Goal: Find specific page/section: Find specific page/section

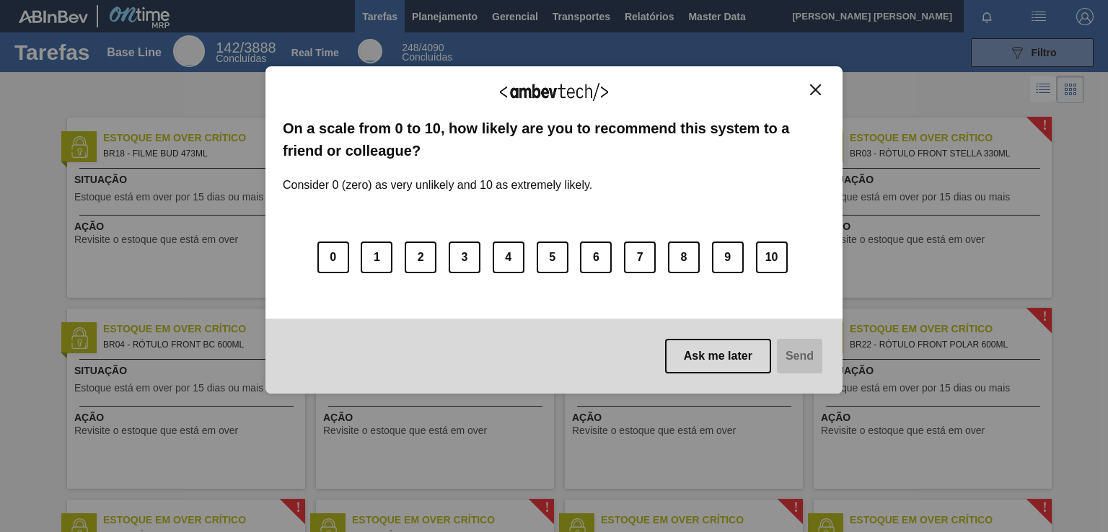
drag, startPoint x: 812, startPoint y: 86, endPoint x: 693, endPoint y: 64, distance: 120.9
click at [812, 86] on img "Close" at bounding box center [815, 89] width 11 height 11
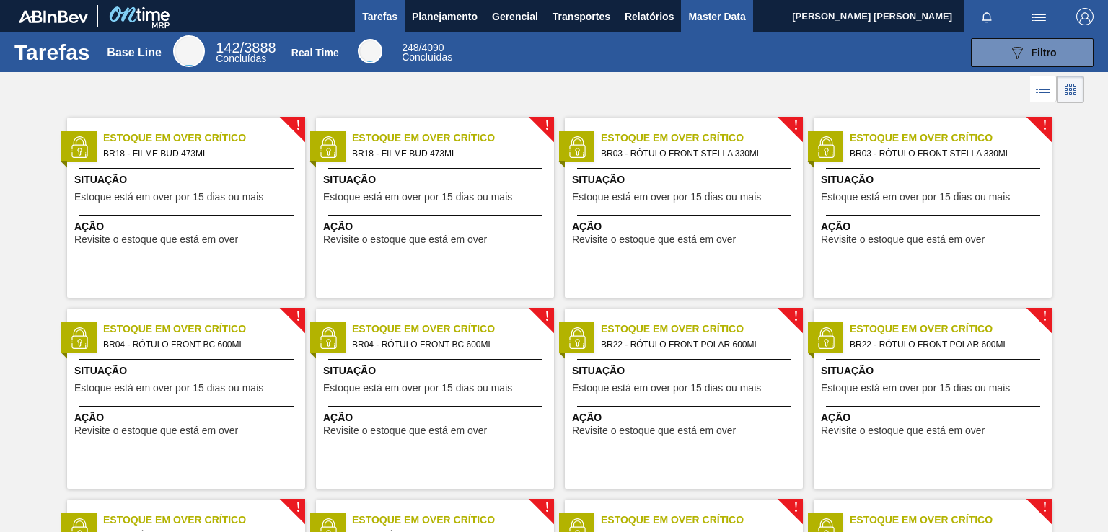
click at [701, 17] on span "Master Data" at bounding box center [716, 16] width 57 height 17
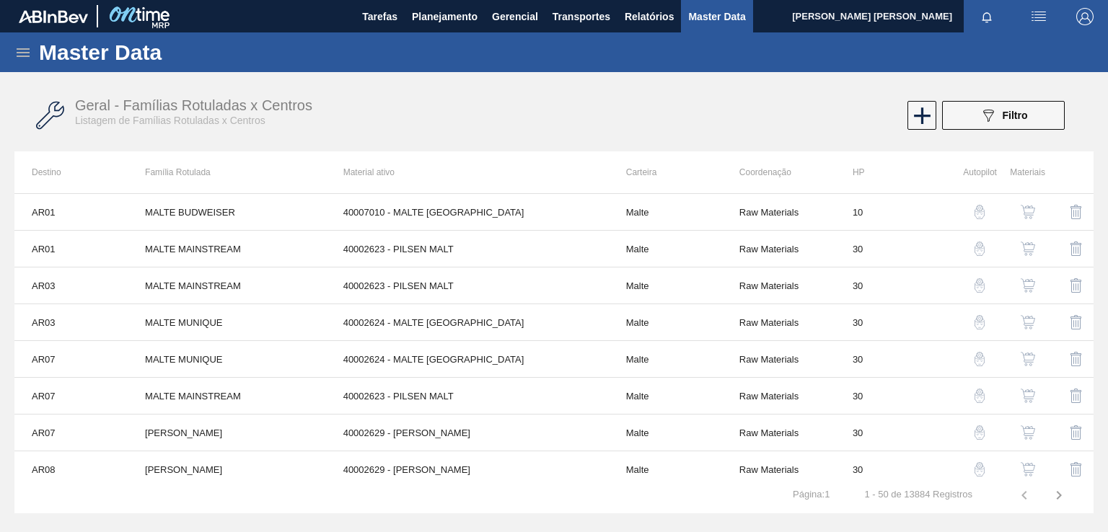
click at [23, 55] on icon at bounding box center [22, 52] width 17 height 17
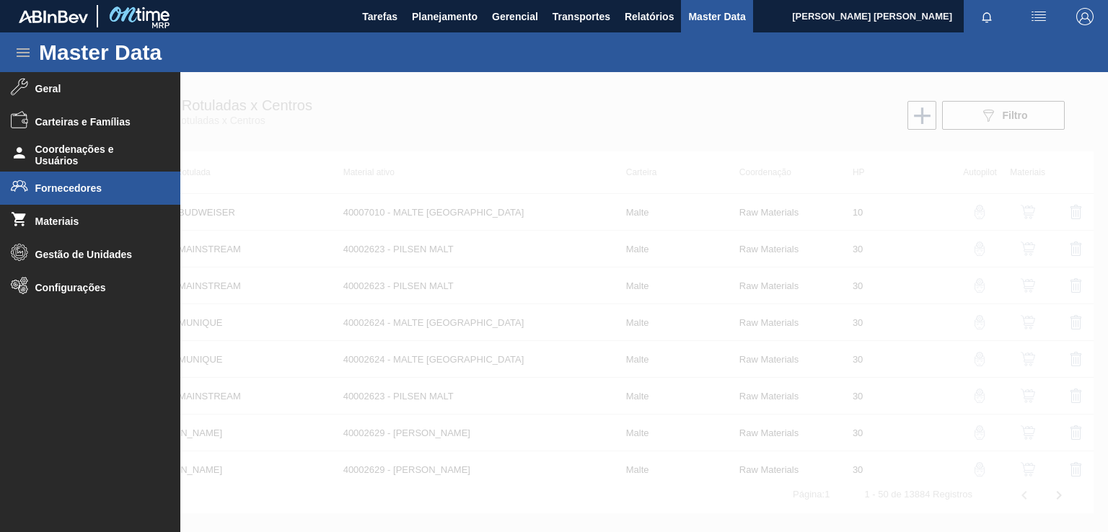
click at [43, 188] on span "Fornecedores" at bounding box center [94, 188] width 119 height 12
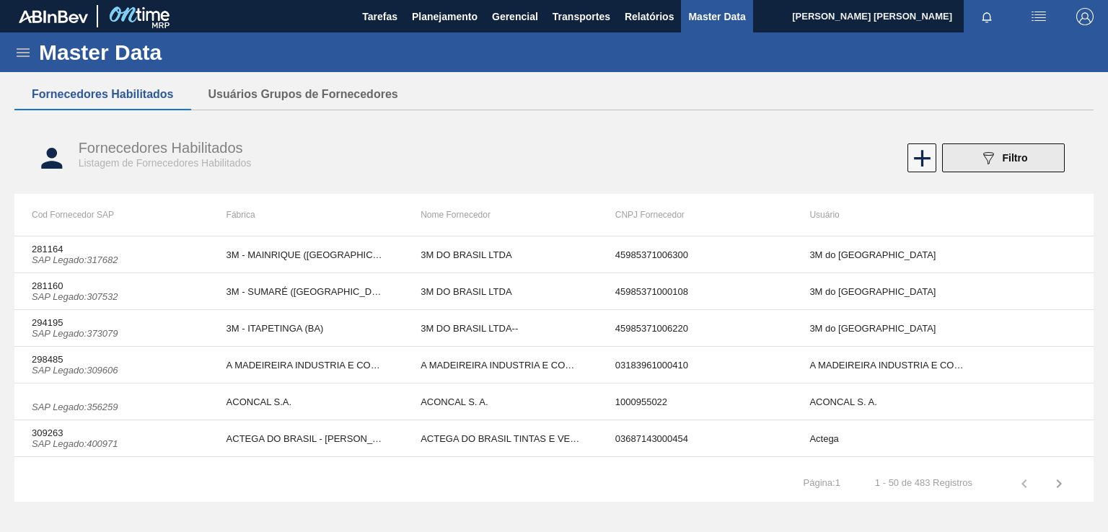
click at [976, 154] on button "089F7B8B-B2A5-4AFE-B5C0-19BA573D28AC Filtro" at bounding box center [1003, 158] width 123 height 29
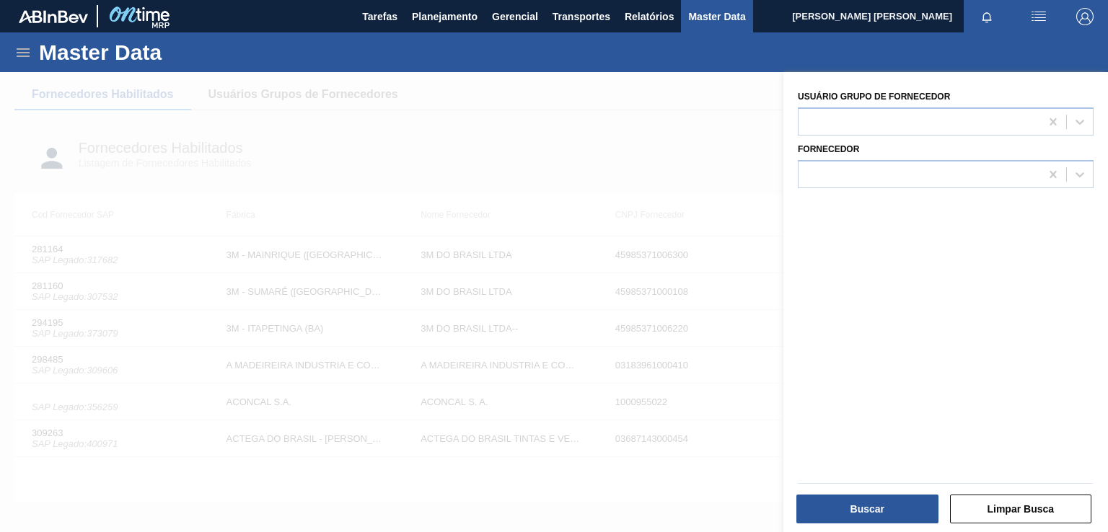
click at [549, 163] on div at bounding box center [554, 338] width 1108 height 532
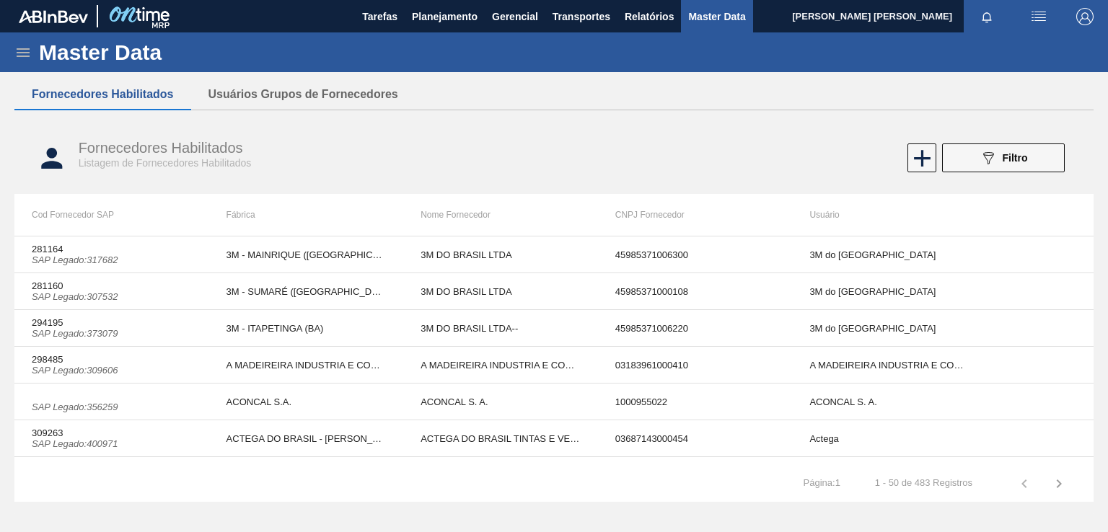
click at [25, 50] on icon at bounding box center [22, 52] width 17 height 17
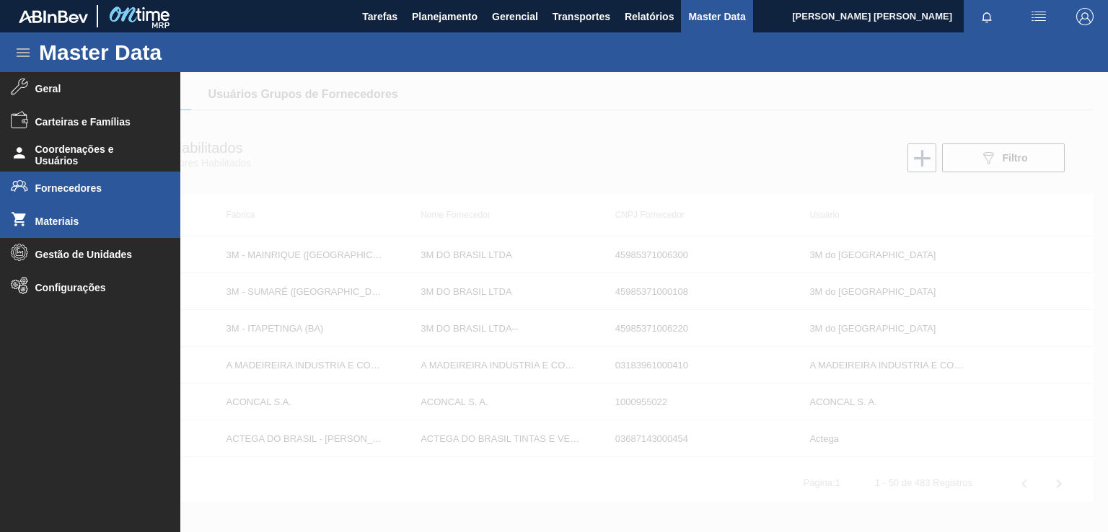
click at [72, 217] on span "Materiais" at bounding box center [94, 222] width 119 height 12
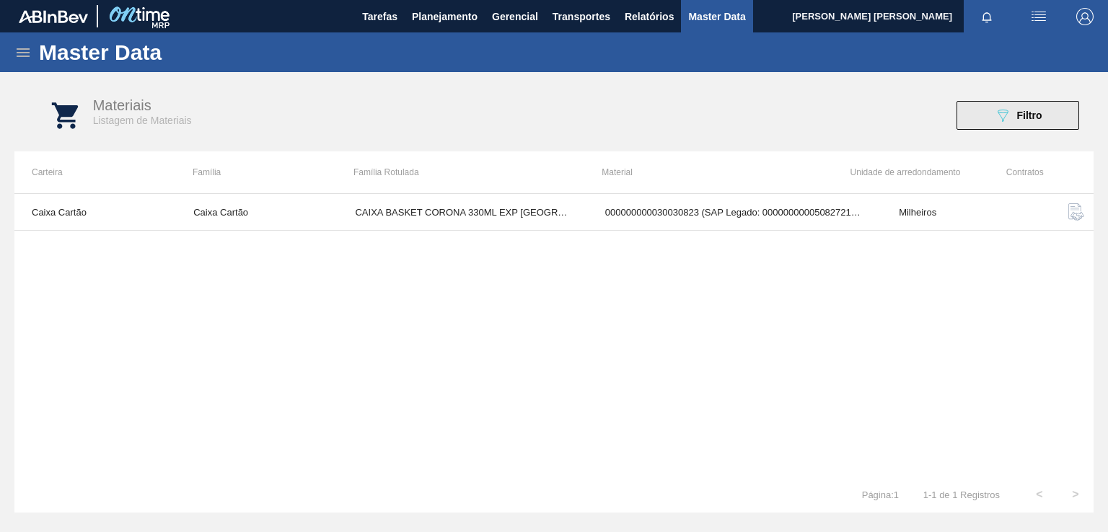
click at [1062, 118] on button "089F7B8B-B2A5-4AFE-B5C0-19BA573D28AC Filtro" at bounding box center [1017, 115] width 123 height 29
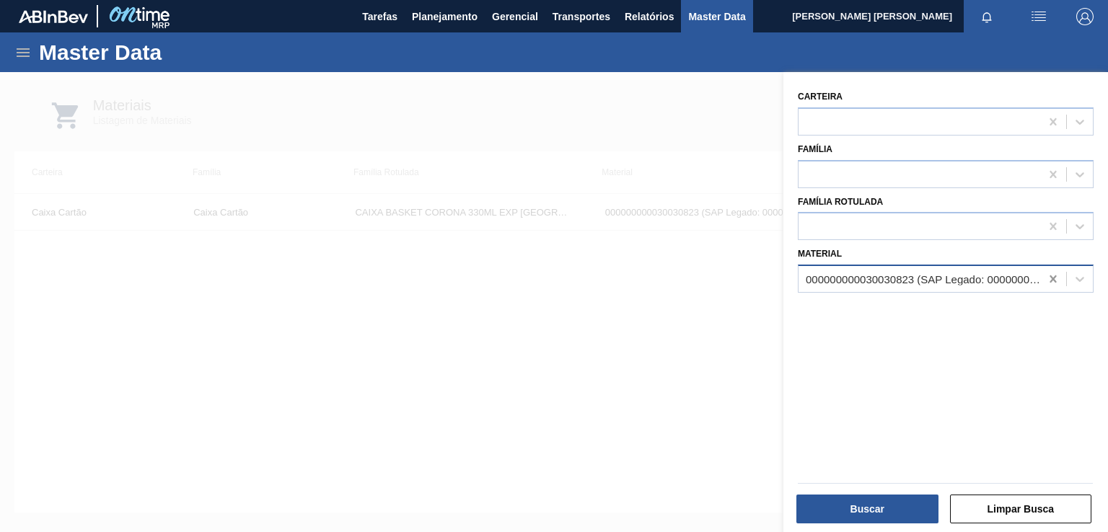
click at [1054, 277] on icon at bounding box center [1053, 279] width 14 height 14
paste input "30012281"
drag, startPoint x: 896, startPoint y: 278, endPoint x: 1021, endPoint y: 288, distance: 125.2
click at [1021, 288] on div "30012281 30012281" at bounding box center [946, 279] width 296 height 28
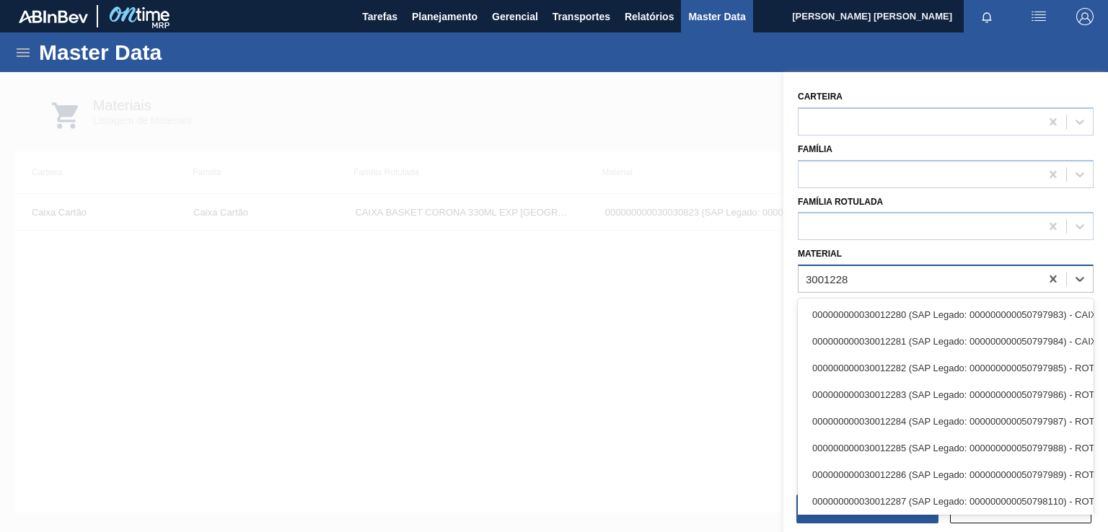
type input "30012281"
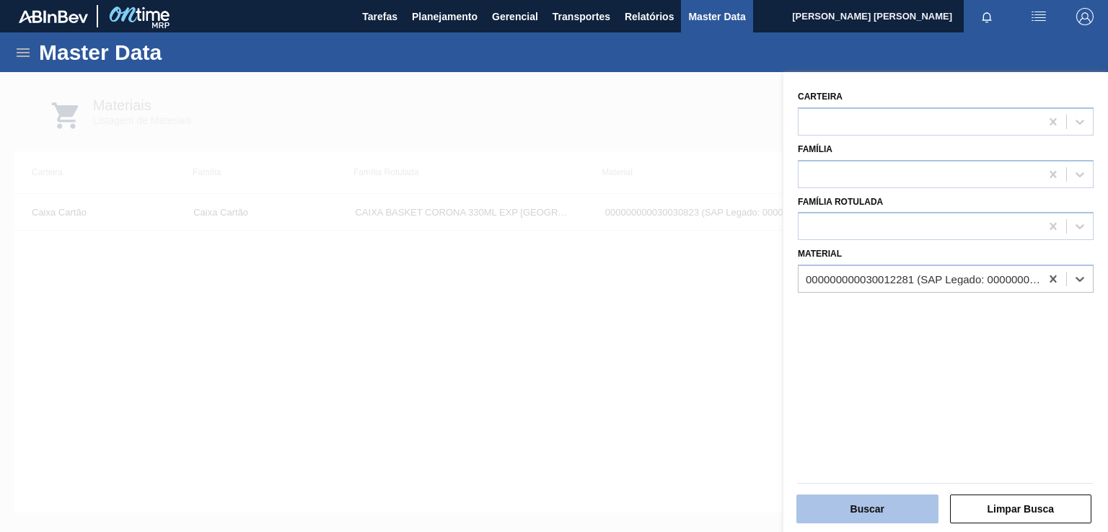
click at [885, 505] on button "Buscar" at bounding box center [867, 509] width 142 height 29
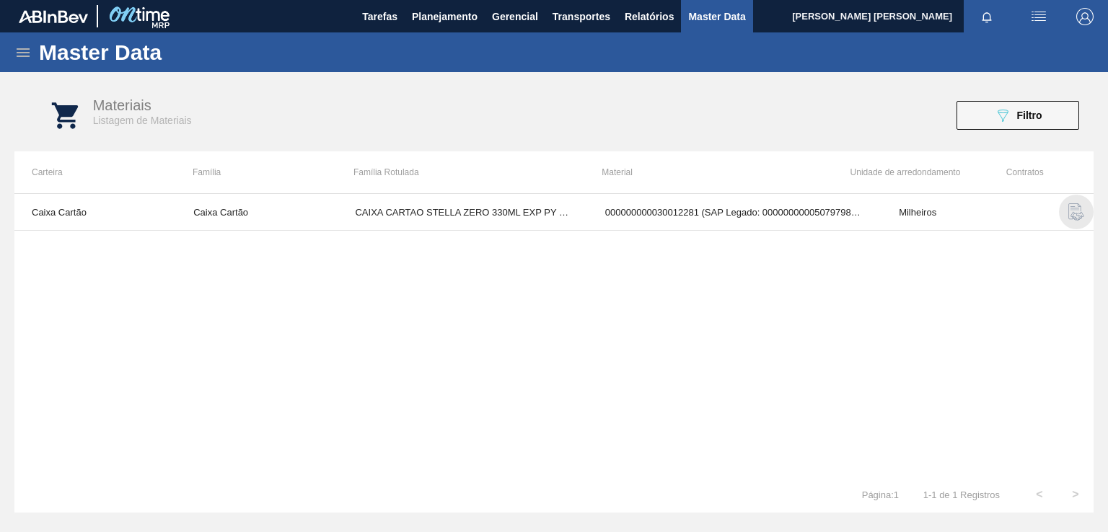
click at [1072, 210] on img "button" at bounding box center [1075, 211] width 17 height 17
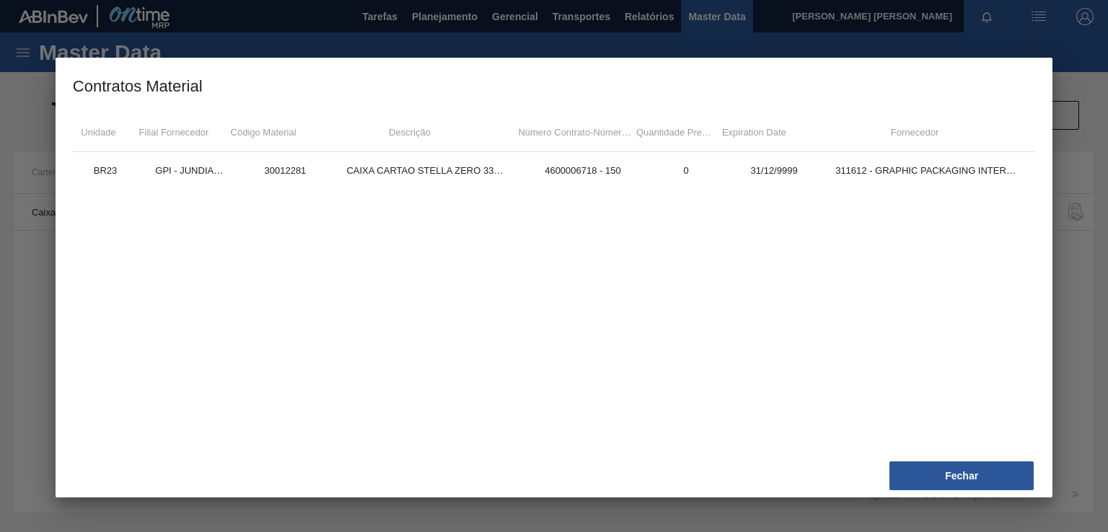
drag, startPoint x: 960, startPoint y: 479, endPoint x: 985, endPoint y: 295, distance: 185.6
click at [958, 478] on button "Fechar" at bounding box center [961, 476] width 144 height 29
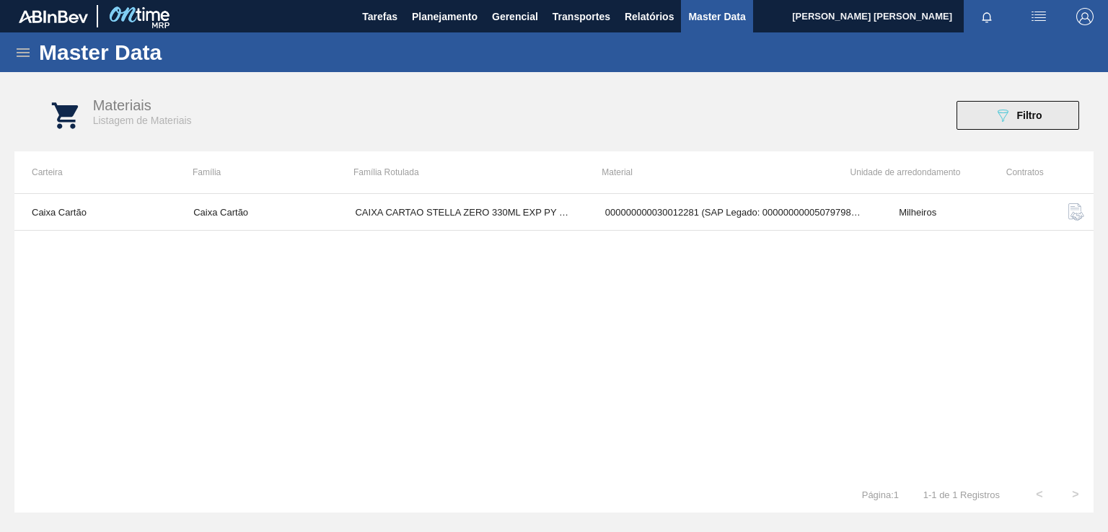
click at [1023, 118] on span "Filtro" at bounding box center [1029, 116] width 25 height 12
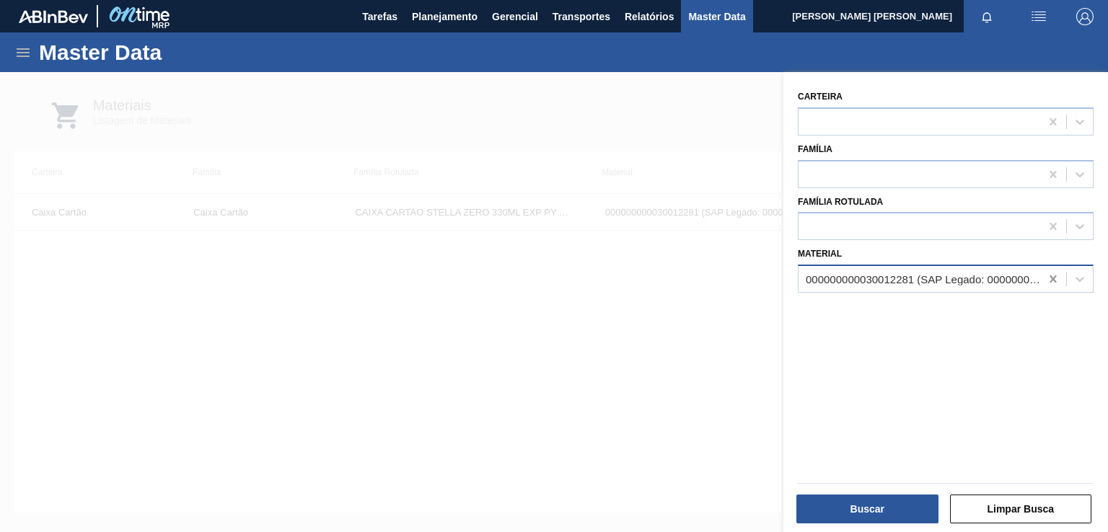
click at [1053, 275] on icon at bounding box center [1052, 278] width 6 height 7
paste input "30018582"
drag, startPoint x: 853, startPoint y: 276, endPoint x: 1096, endPoint y: 278, distance: 243.0
click at [1096, 278] on div "Material Use Up and Down to choose options, press Enter to select the currently…" at bounding box center [945, 268] width 307 height 49
type input "30018582"
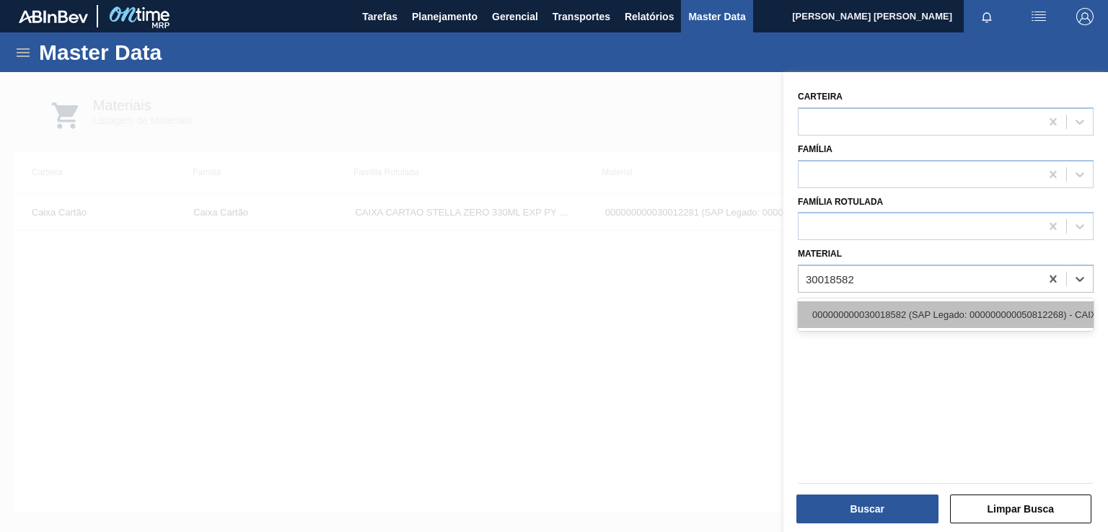
click at [1030, 315] on div "000000000030018582 (SAP Legado: 000000000050812268) - CAIXA CARTAO STELLA 330ML…" at bounding box center [946, 314] width 296 height 27
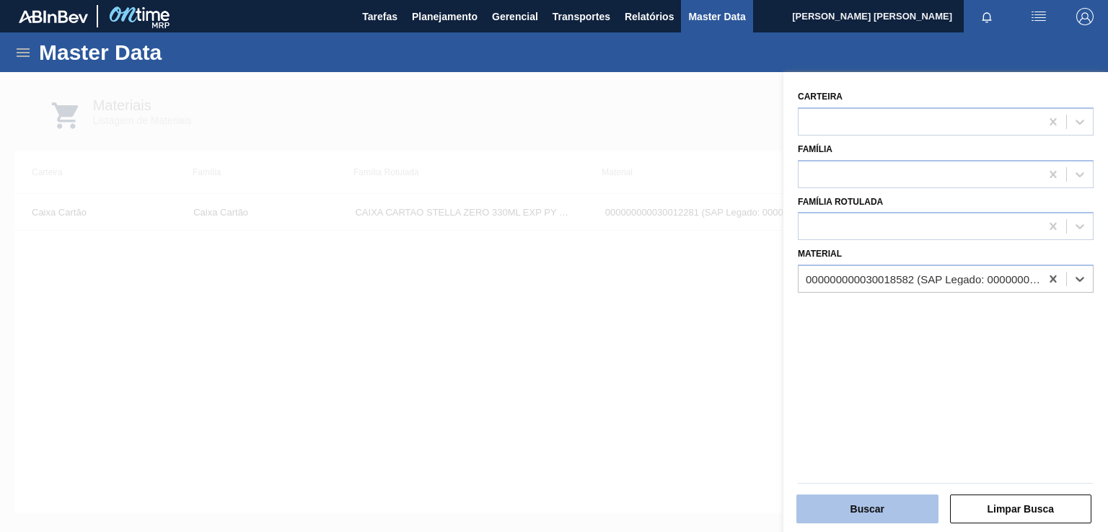
click at [896, 511] on button "Buscar" at bounding box center [867, 509] width 142 height 29
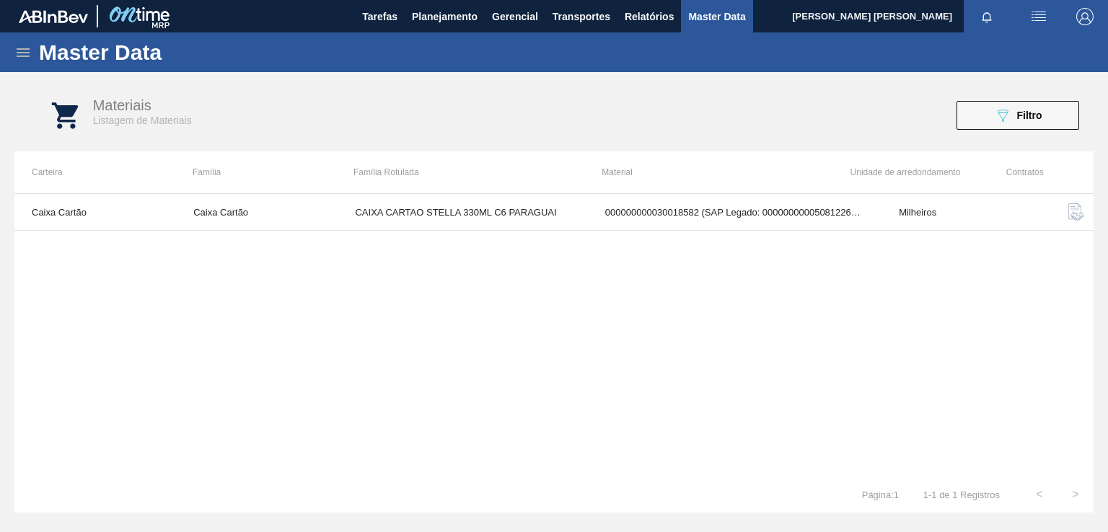
click at [1080, 211] on img "button" at bounding box center [1075, 211] width 17 height 17
